Goal: Task Accomplishment & Management: Manage account settings

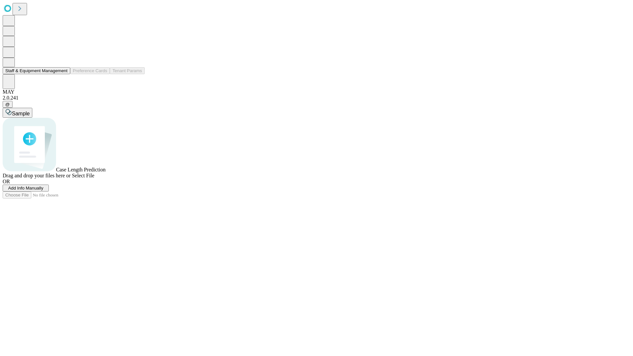
click at [63, 74] on button "Staff & Equipment Management" at bounding box center [37, 70] width 68 height 7
